Goal: Navigation & Orientation: Go to known website

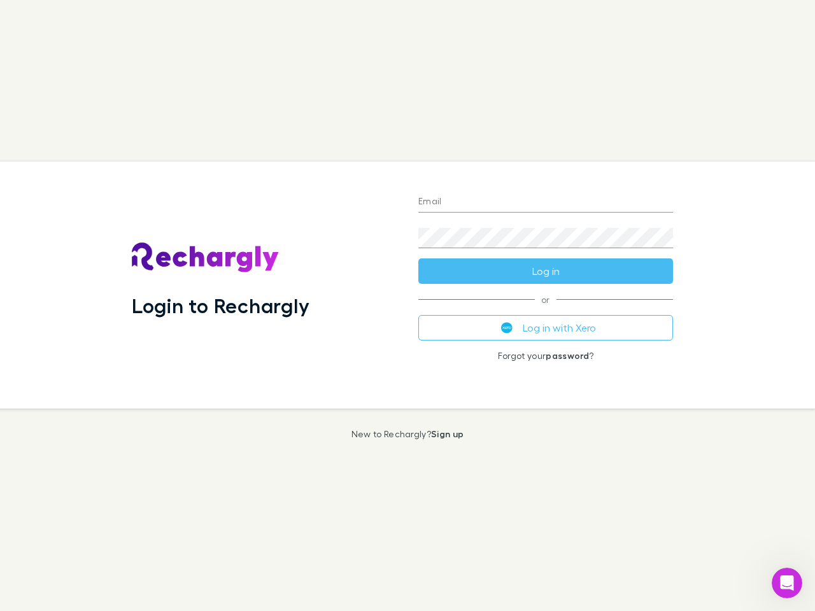
click at [408, 306] on div "Login to Rechargly" at bounding box center [265, 285] width 287 height 247
click at [546, 203] on input "Email" at bounding box center [545, 202] width 255 height 20
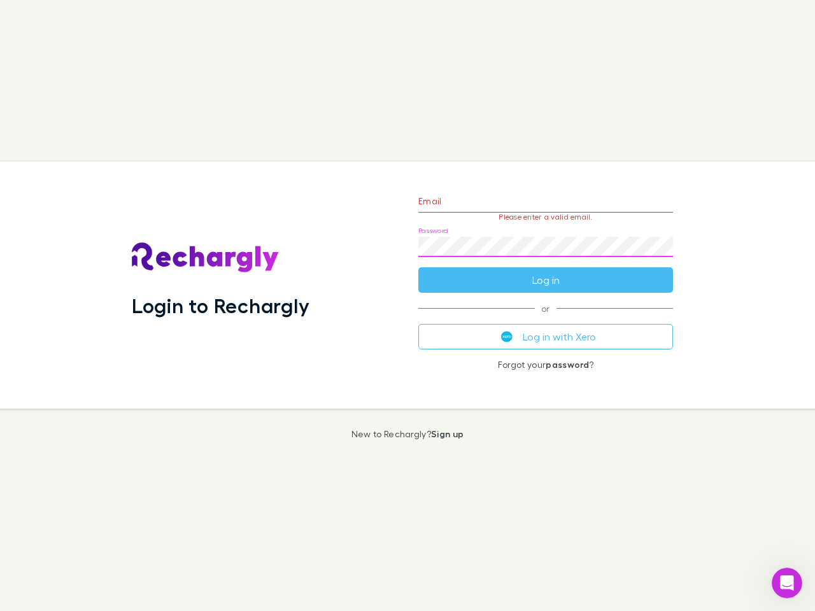
click at [546, 271] on form "Email Please enter a valid email. Password Log in" at bounding box center [545, 237] width 255 height 111
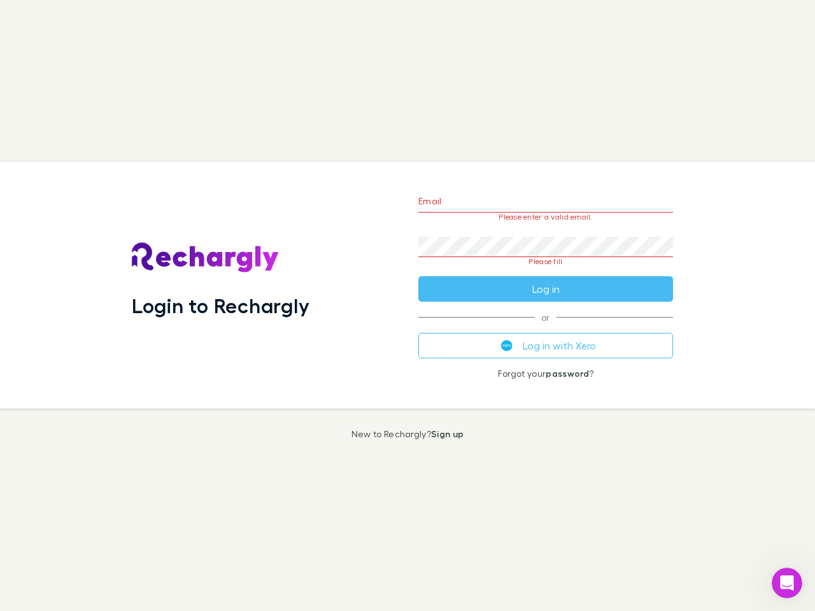
click at [546, 328] on div "Email Please enter a valid email. Password Please fill Log in or Log in with Xe…" at bounding box center [545, 285] width 275 height 247
